Goal: Task Accomplishment & Management: Manage account settings

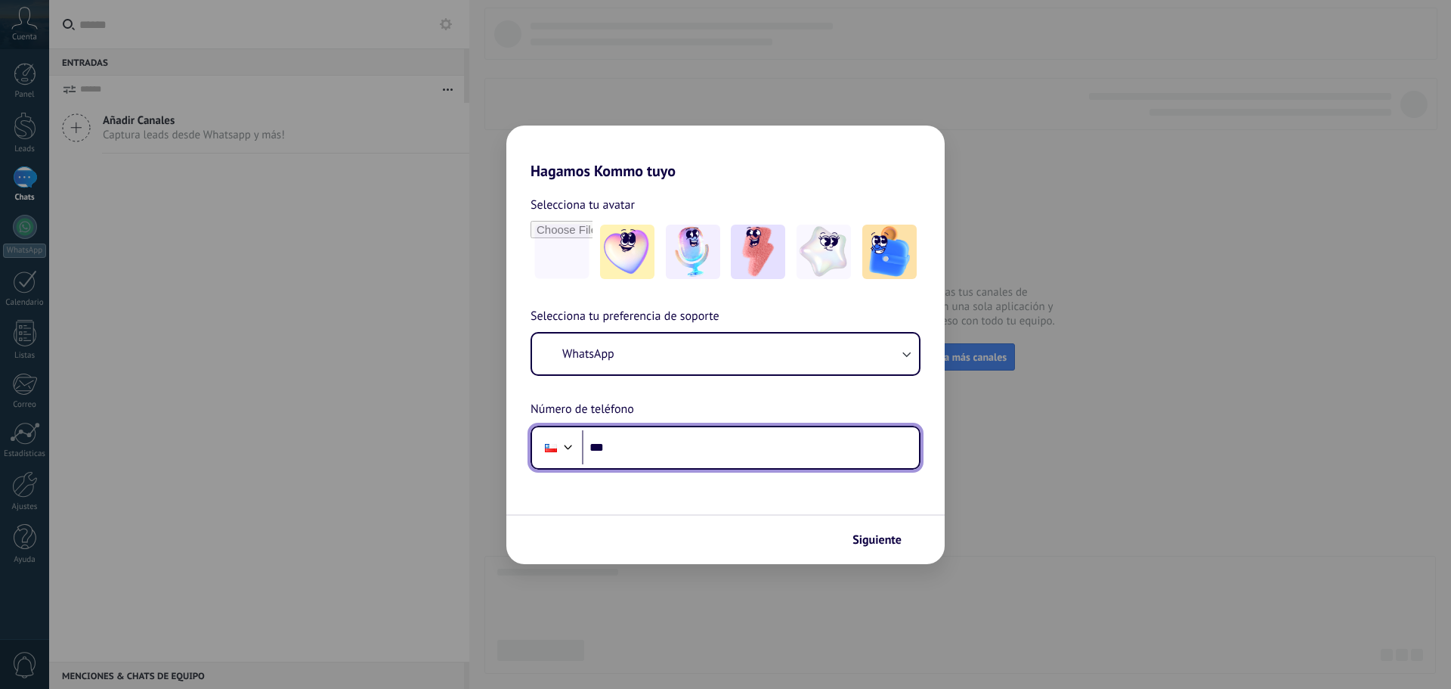
click at [749, 444] on input "***" at bounding box center [750, 447] width 337 height 35
type input "**********"
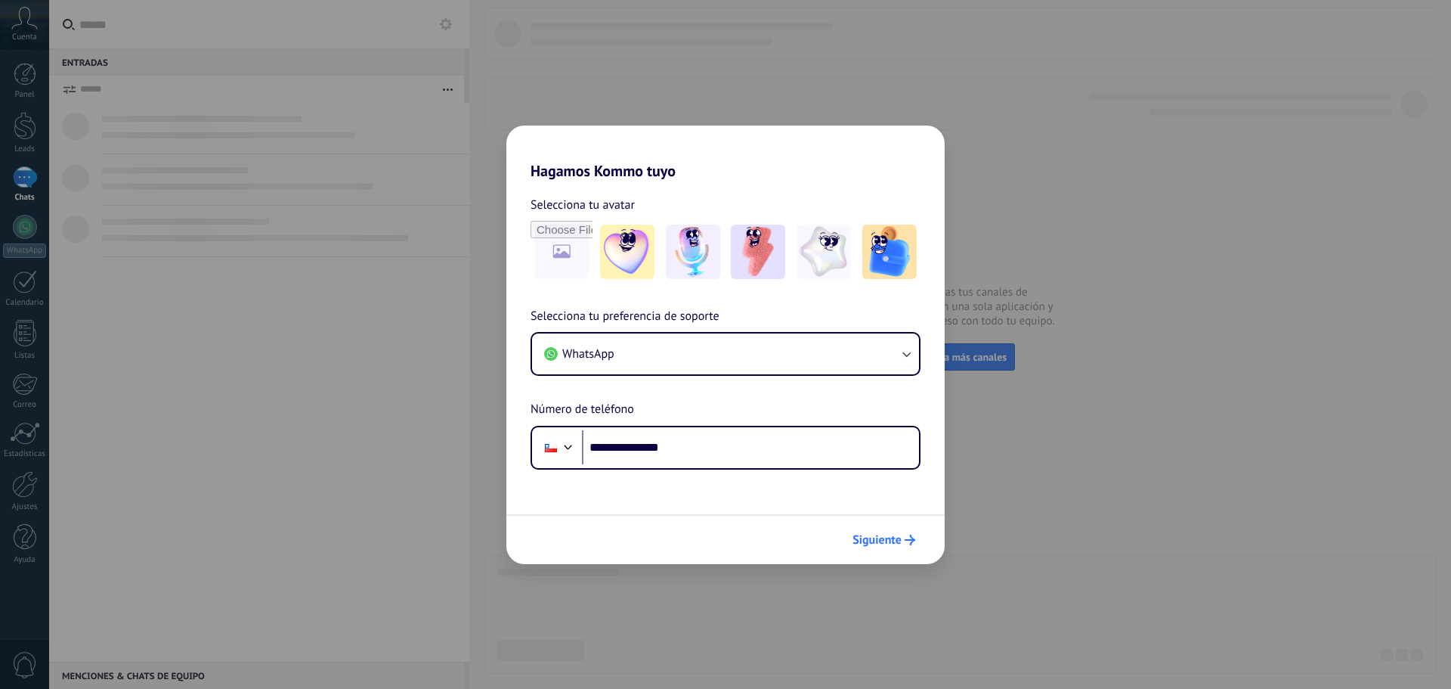
click at [897, 541] on span "Siguiente" at bounding box center [877, 539] width 49 height 11
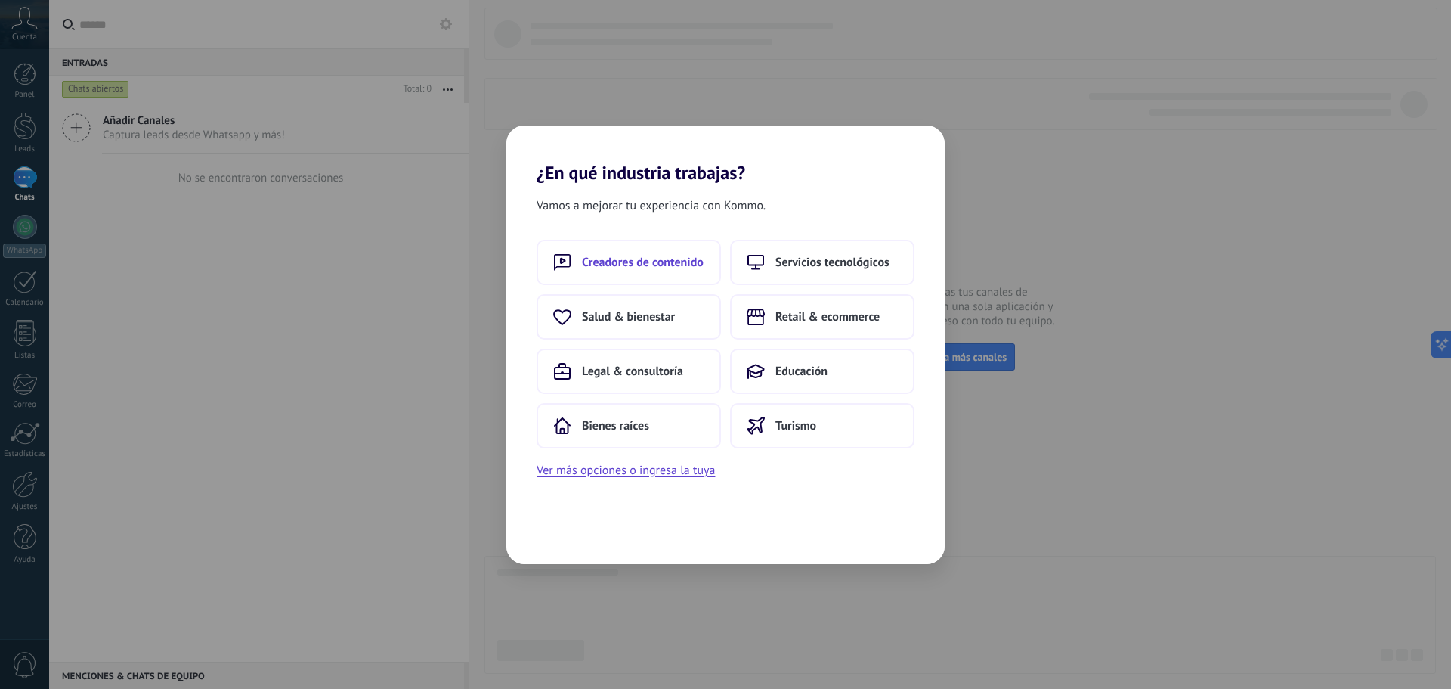
click at [654, 266] on span "Creadores de contenido" at bounding box center [643, 262] width 122 height 15
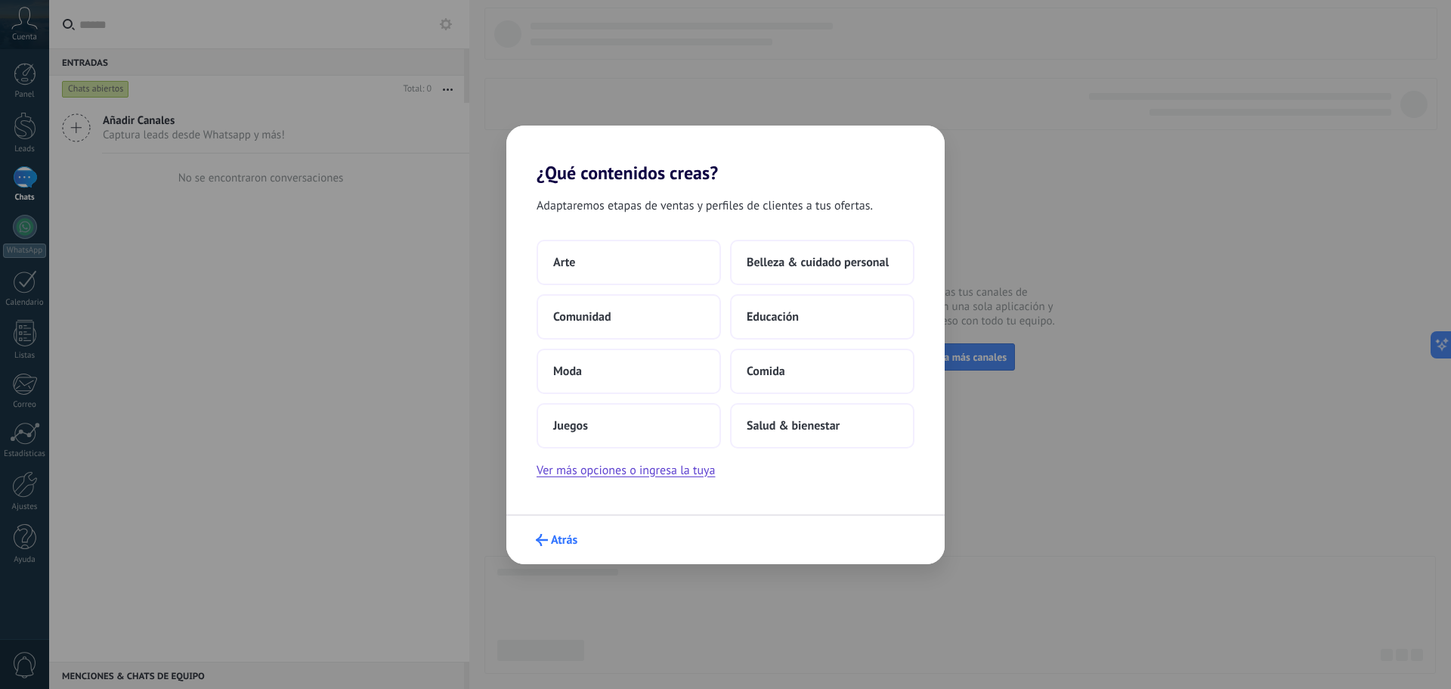
click at [556, 544] on span "Atrás" at bounding box center [564, 539] width 26 height 11
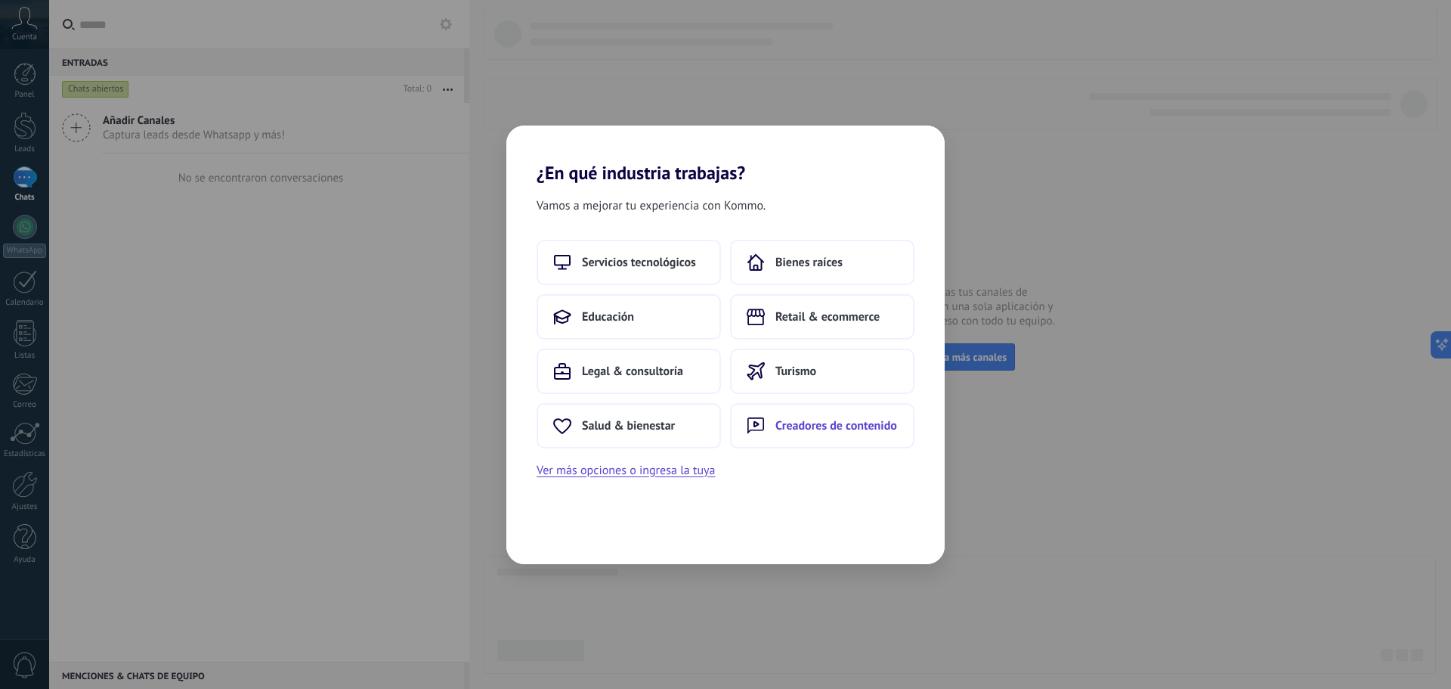
click at [808, 425] on span "Creadores de contenido" at bounding box center [837, 425] width 122 height 15
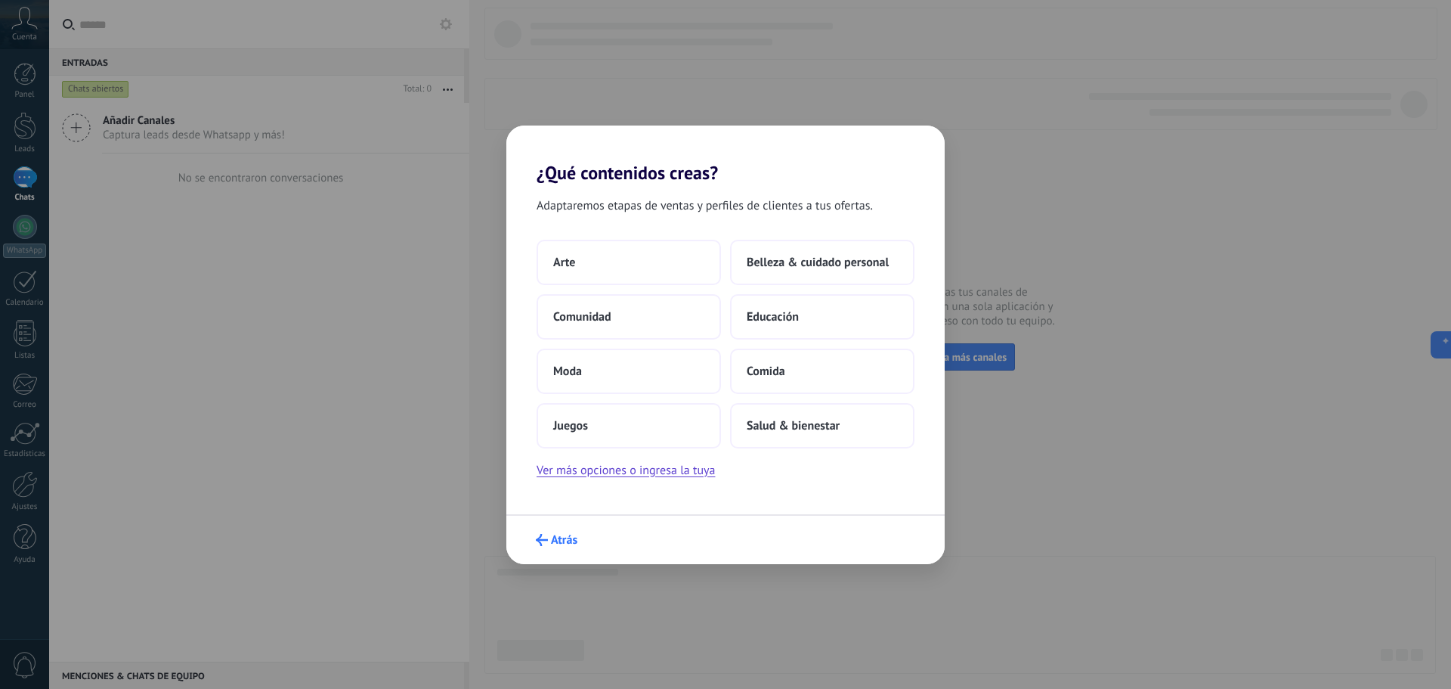
click at [562, 541] on span "Atrás" at bounding box center [564, 539] width 26 height 11
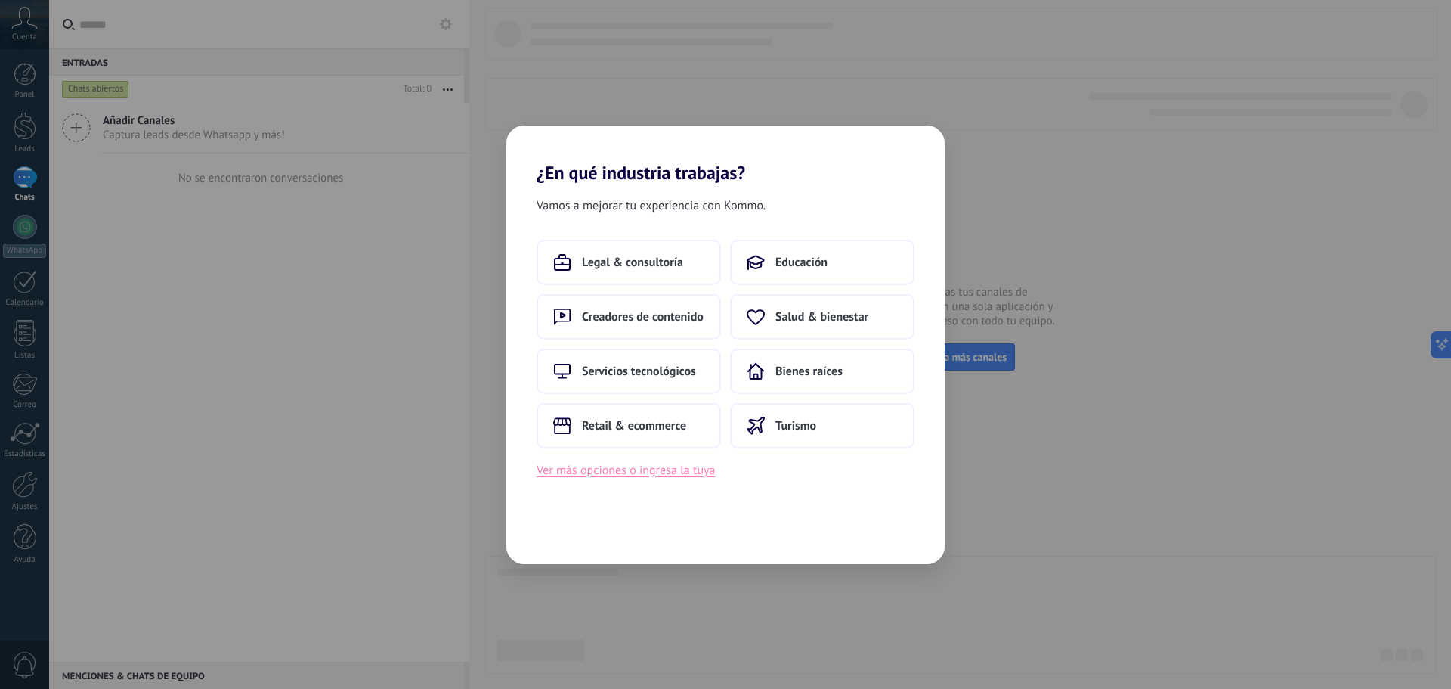
click at [620, 470] on button "Ver más opciones o ingresa la tuya" at bounding box center [626, 470] width 178 height 20
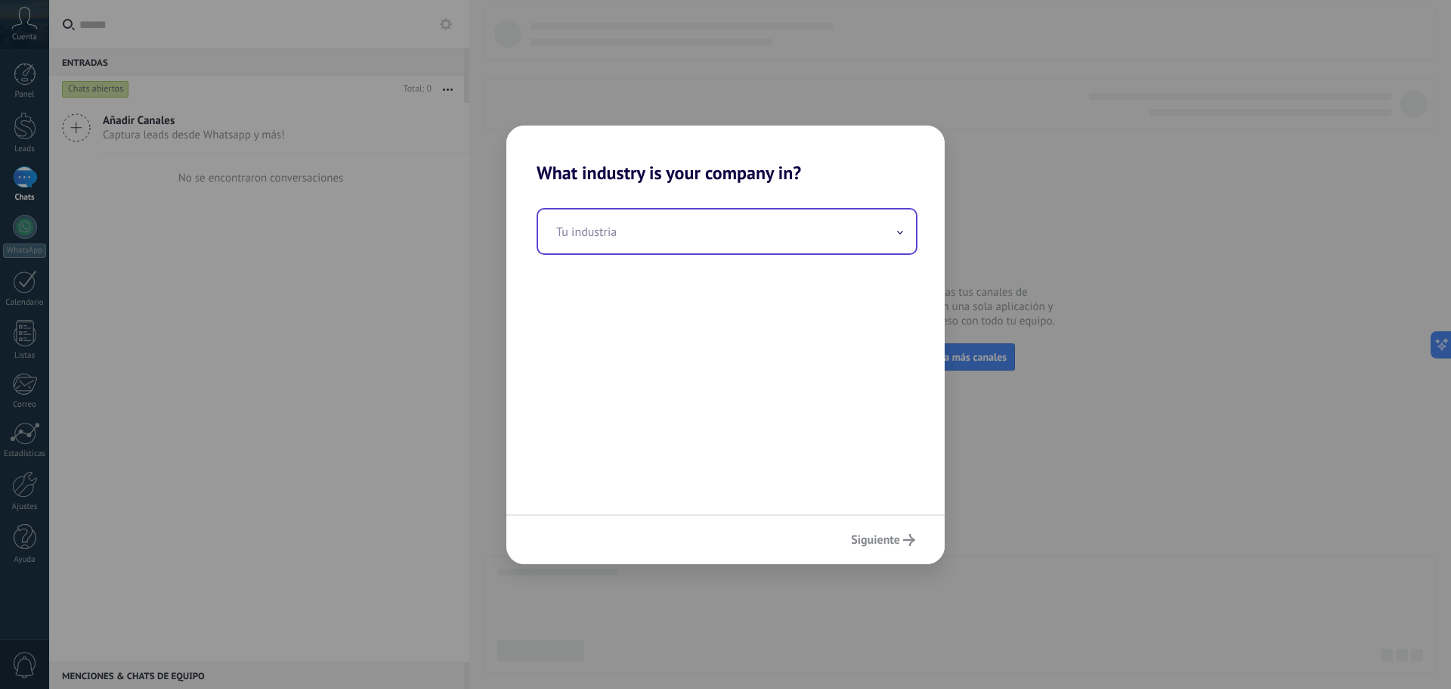
click at [624, 243] on input "text" at bounding box center [727, 231] width 378 height 44
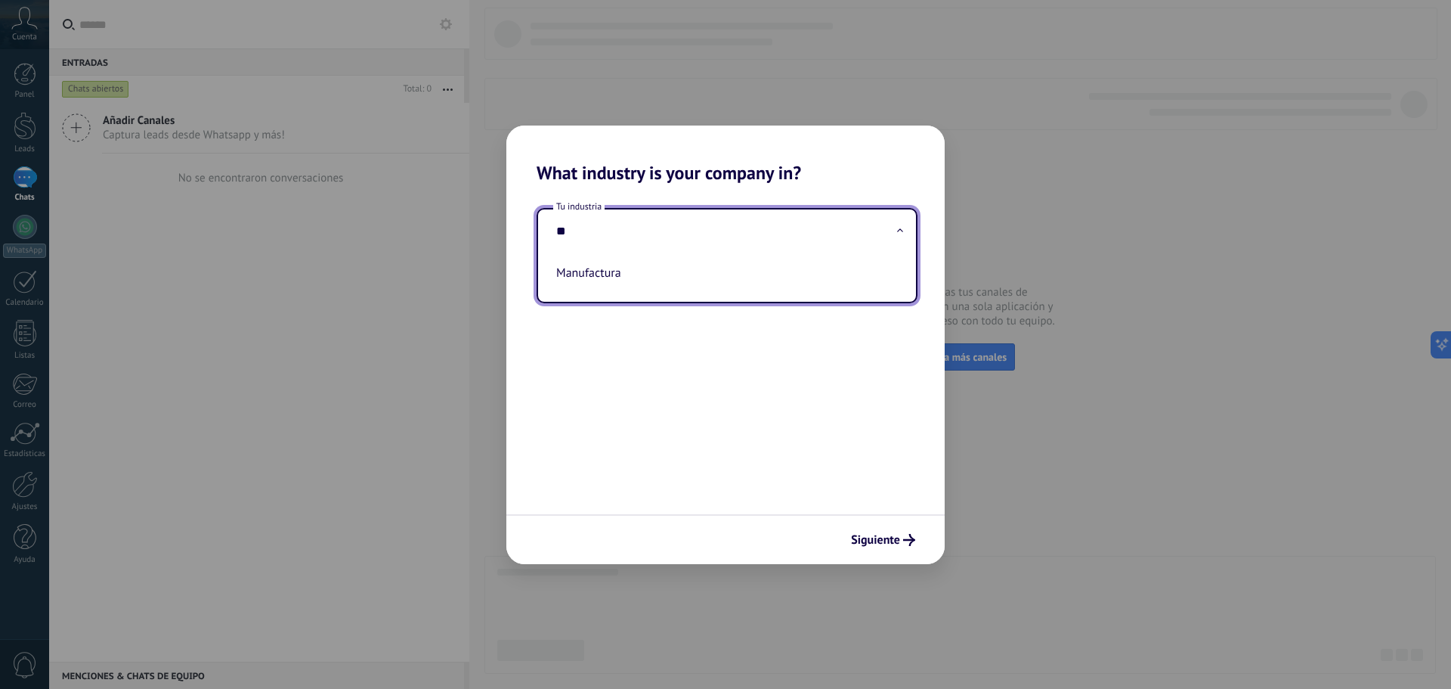
type input "*"
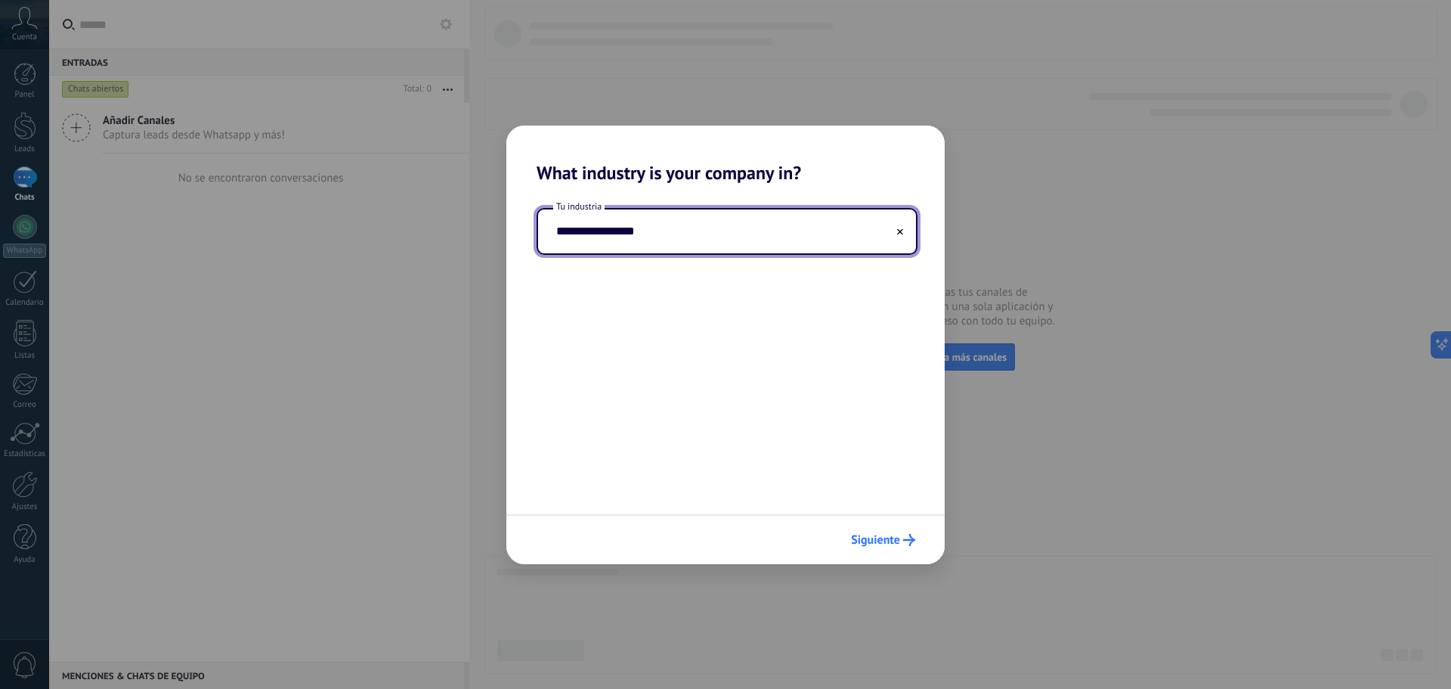
type input "**********"
click at [888, 545] on span "Siguiente" at bounding box center [875, 539] width 49 height 11
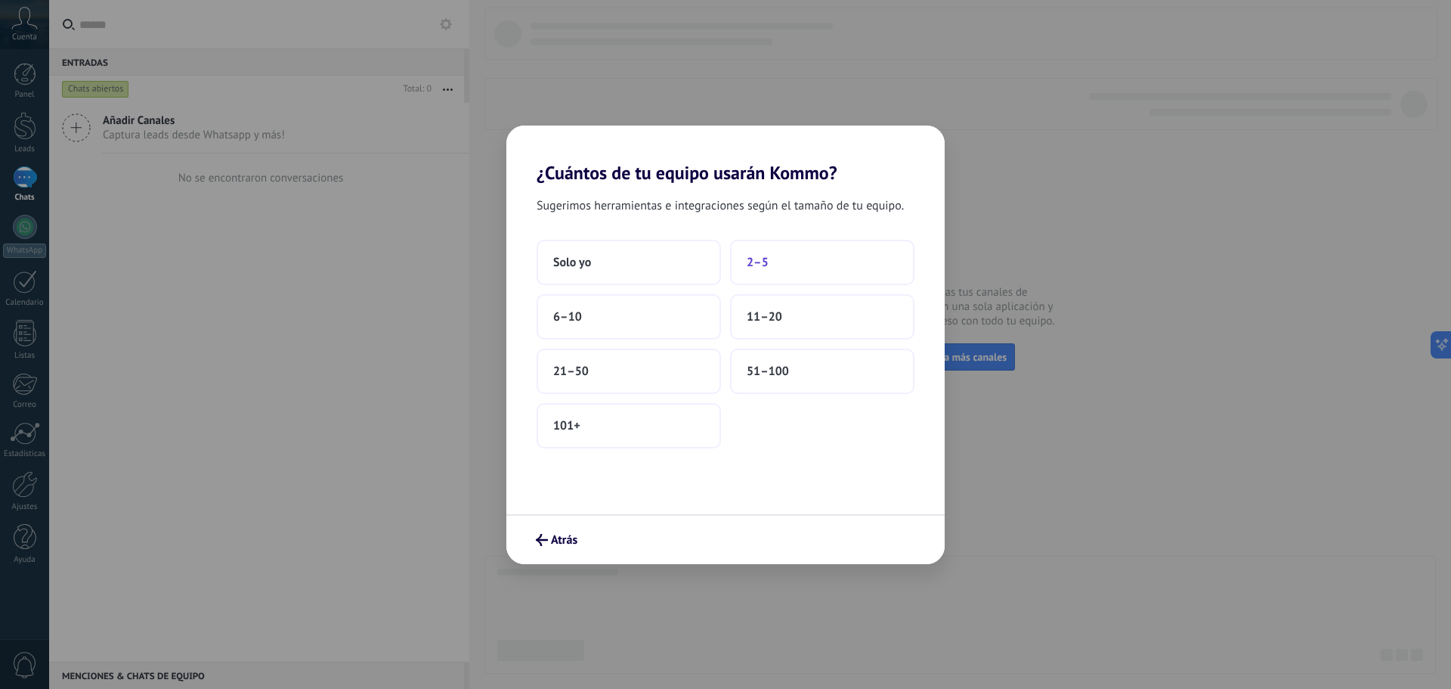
click at [759, 260] on span "2–5" at bounding box center [758, 262] width 22 height 15
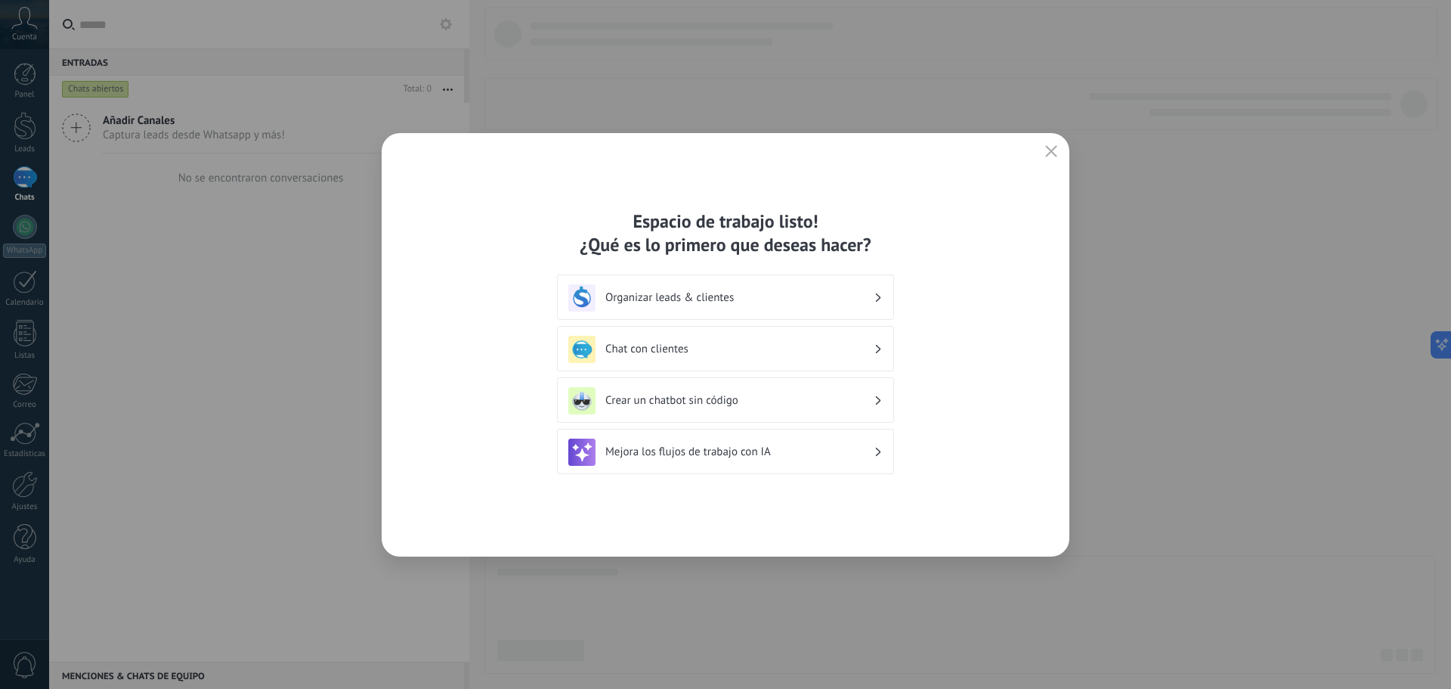
click at [729, 292] on h3 "Organizar leads & clientes" at bounding box center [739, 297] width 268 height 14
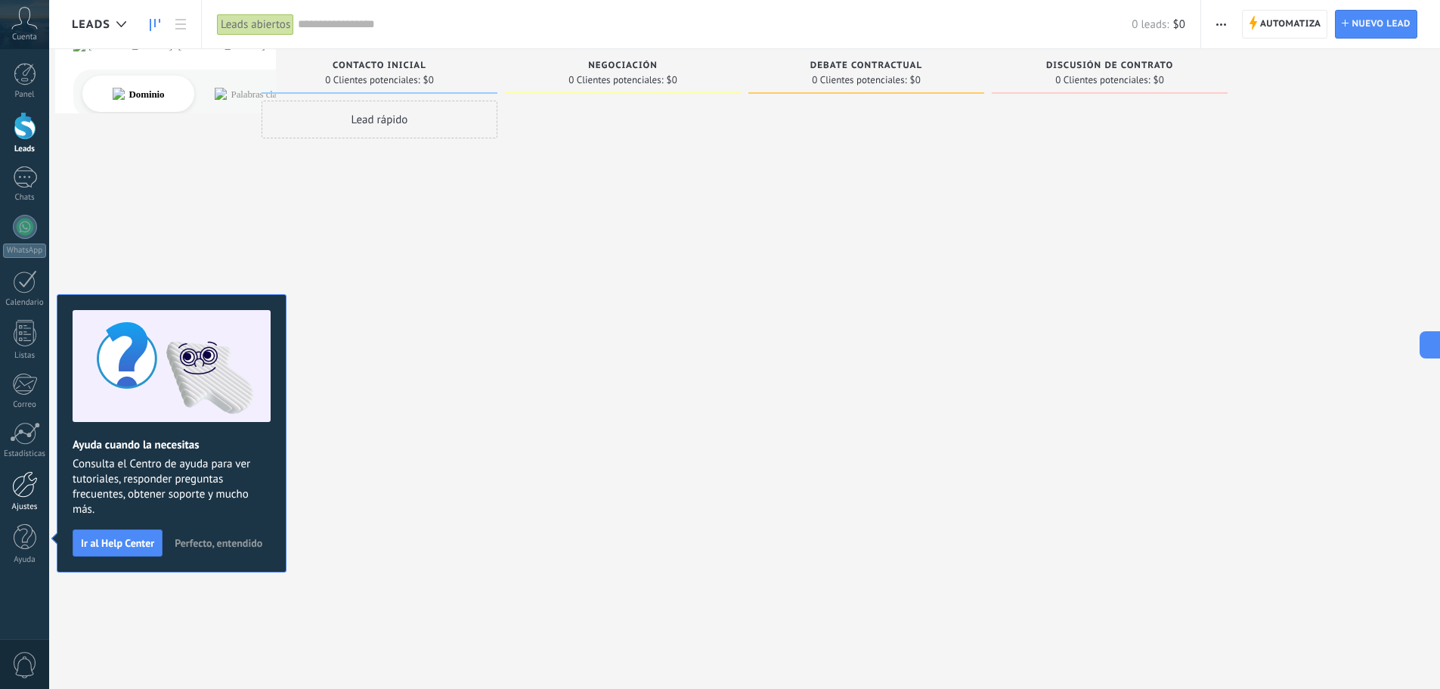
click at [11, 488] on link "Ajustes" at bounding box center [24, 491] width 49 height 41
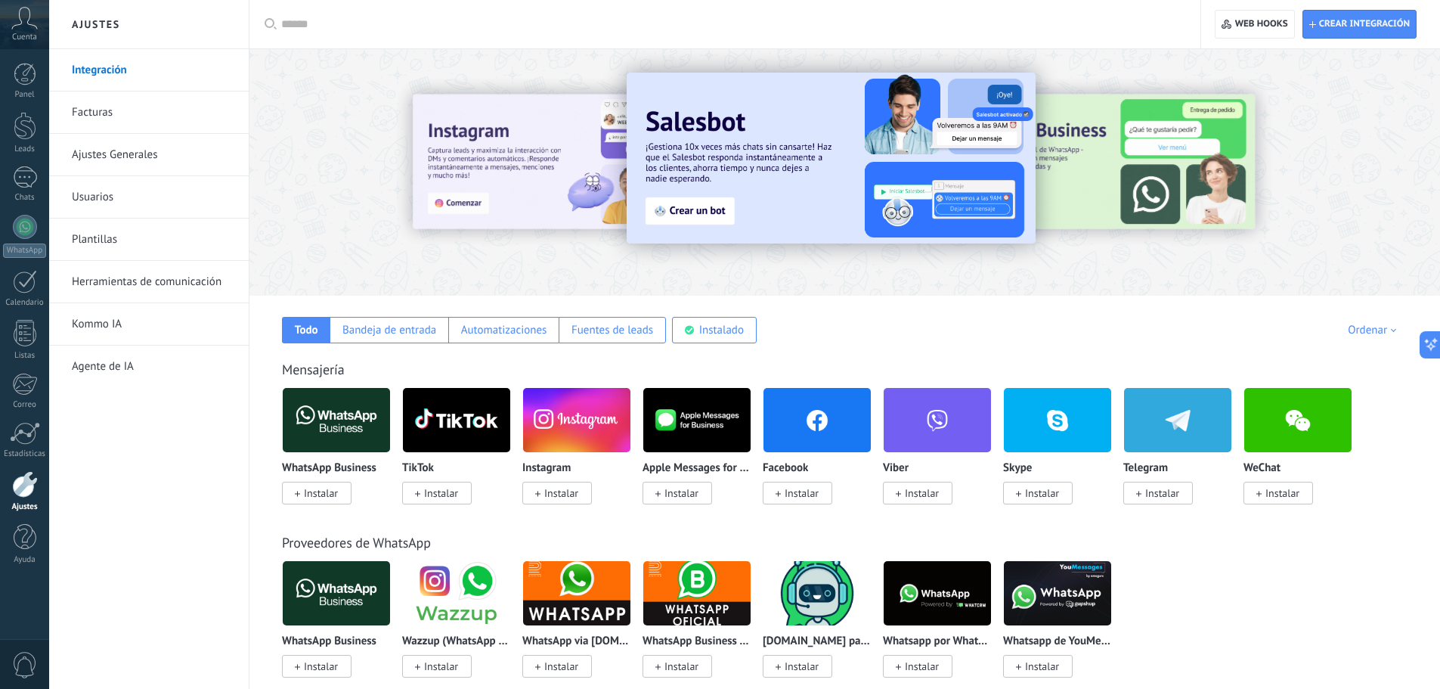
click at [115, 75] on link "Integración" at bounding box center [153, 70] width 162 height 42
